Goal: Information Seeking & Learning: Understand process/instructions

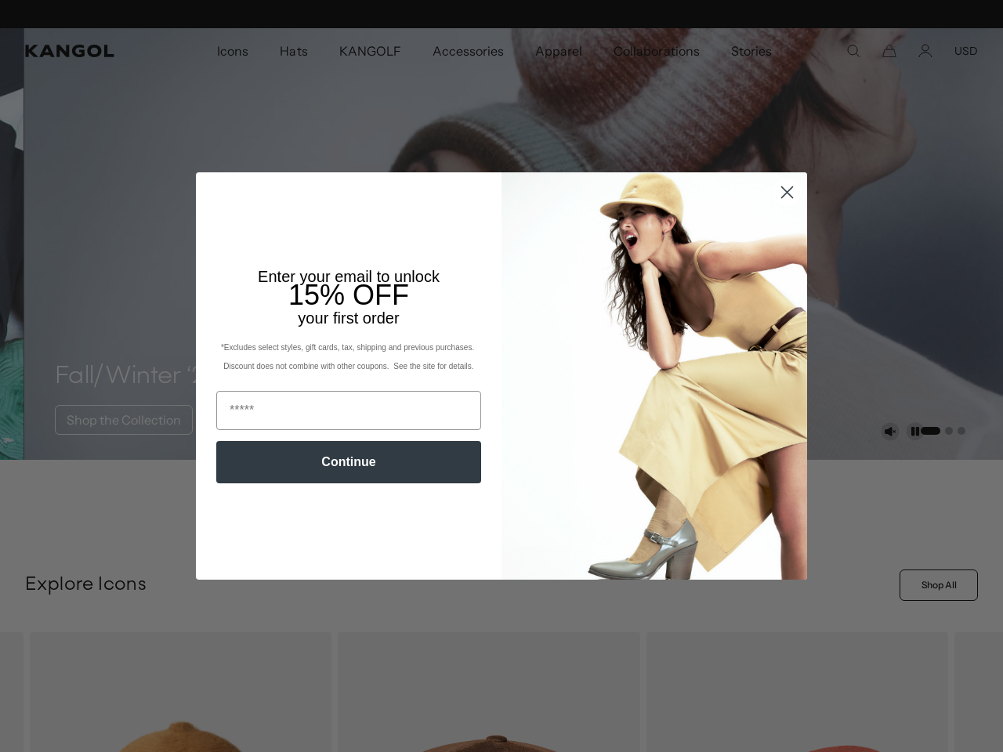
scroll to position [0, 323]
